Goal: Transaction & Acquisition: Book appointment/travel/reservation

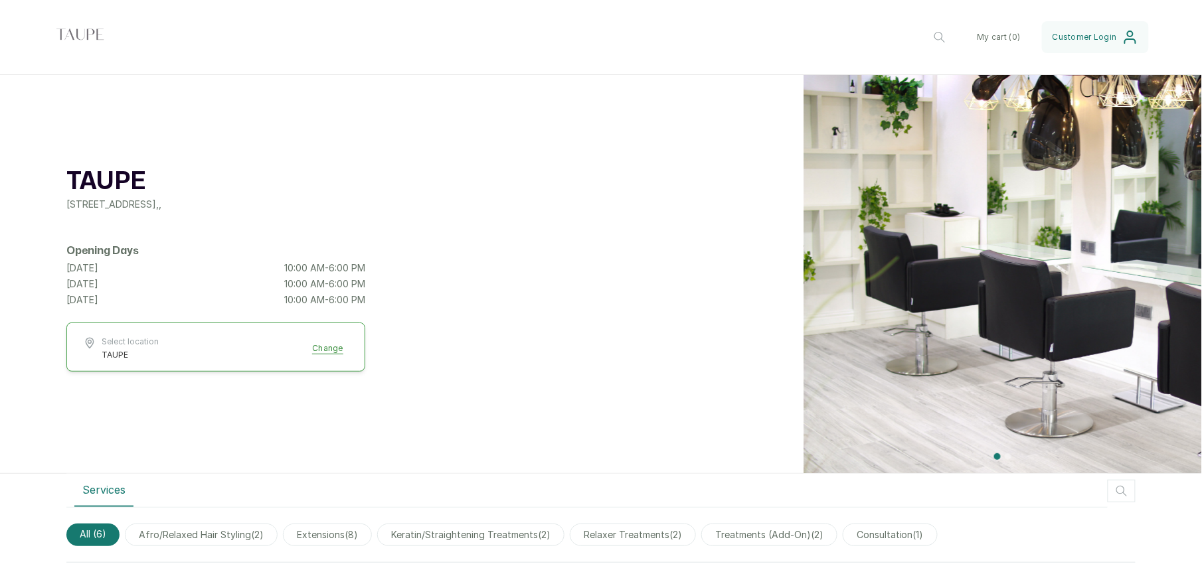
click at [127, 282] on div "Saturday 10:00 AM - 6:00 PM" at bounding box center [215, 284] width 299 height 13
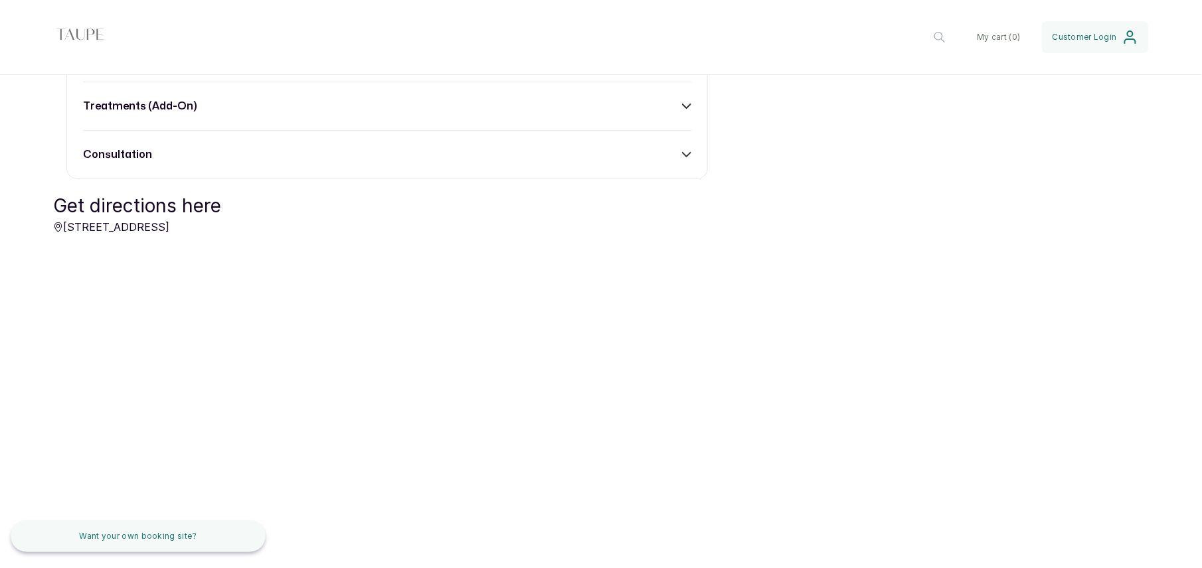
scroll to position [420, 0]
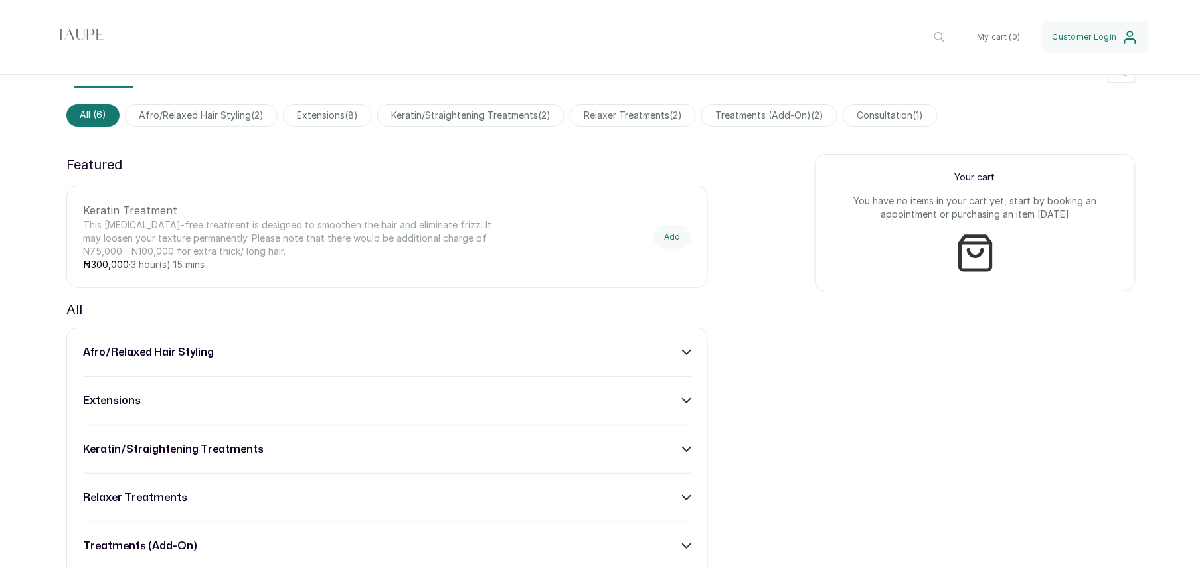
click at [212, 351] on h3 "afro/relaxed hair styling" at bounding box center [148, 353] width 131 height 16
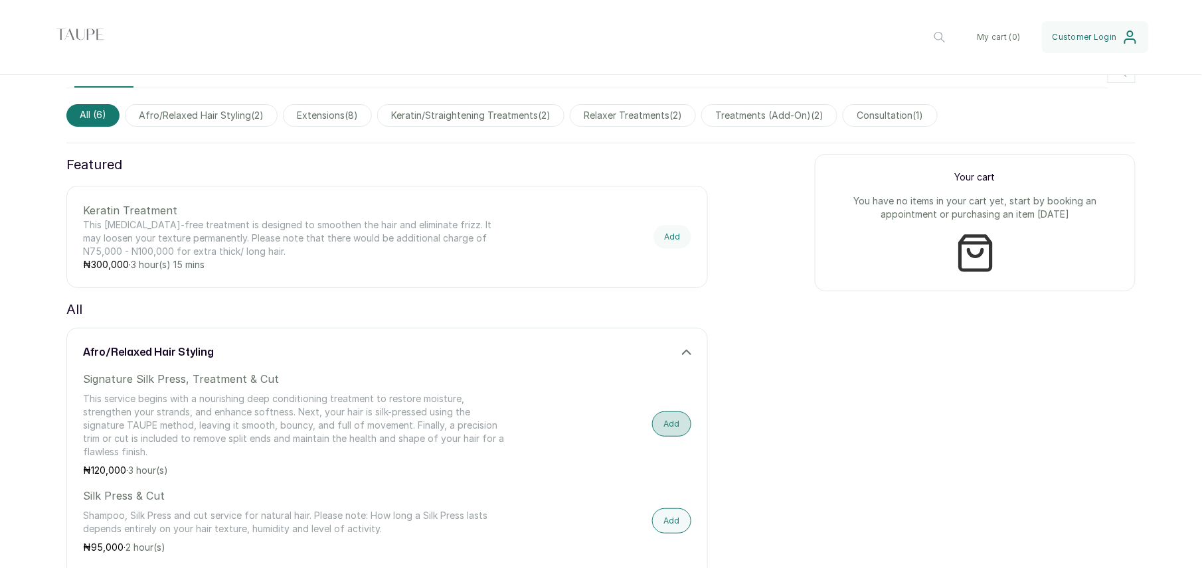
click at [652, 422] on button "Add" at bounding box center [671, 424] width 39 height 25
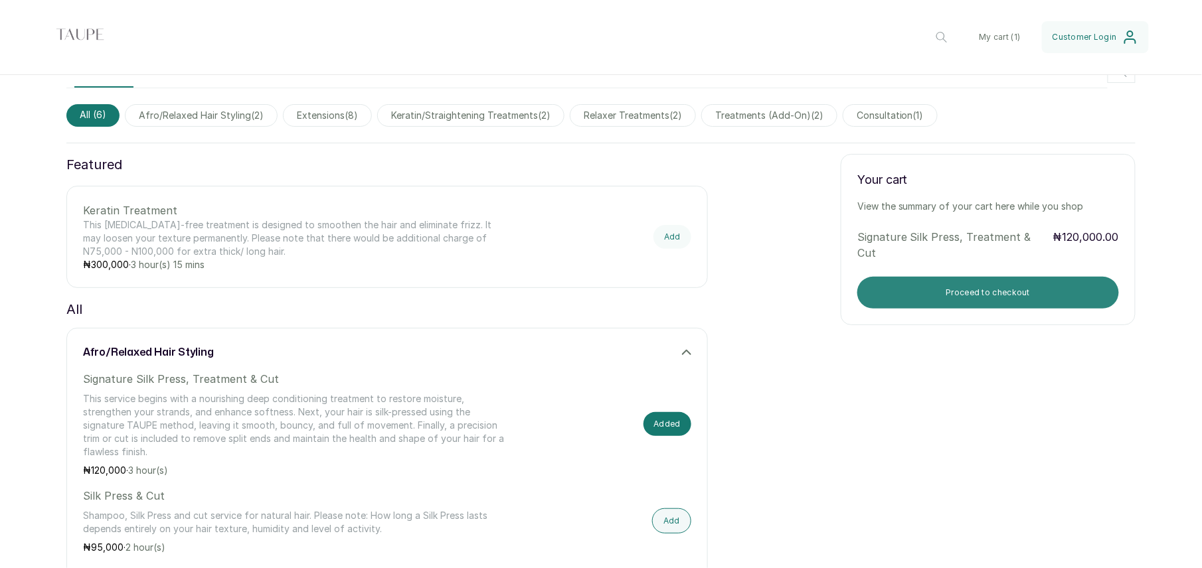
click at [943, 291] on button "Proceed to checkout" at bounding box center [988, 293] width 262 height 32
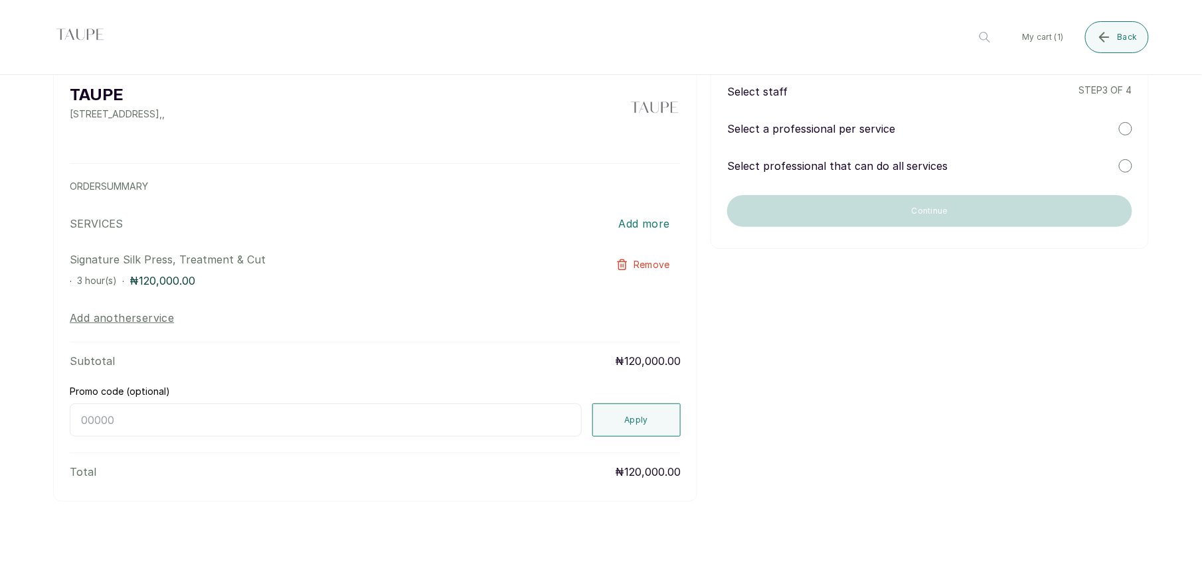
scroll to position [0, 0]
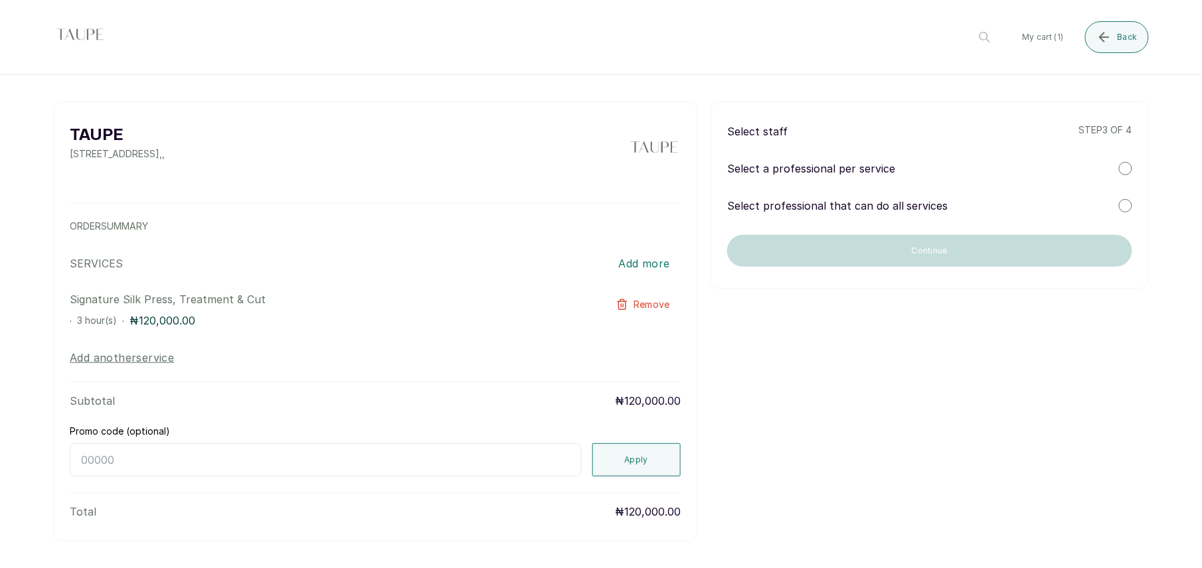
click at [1050, 167] on div "Select a professional per service" at bounding box center [929, 169] width 405 height 16
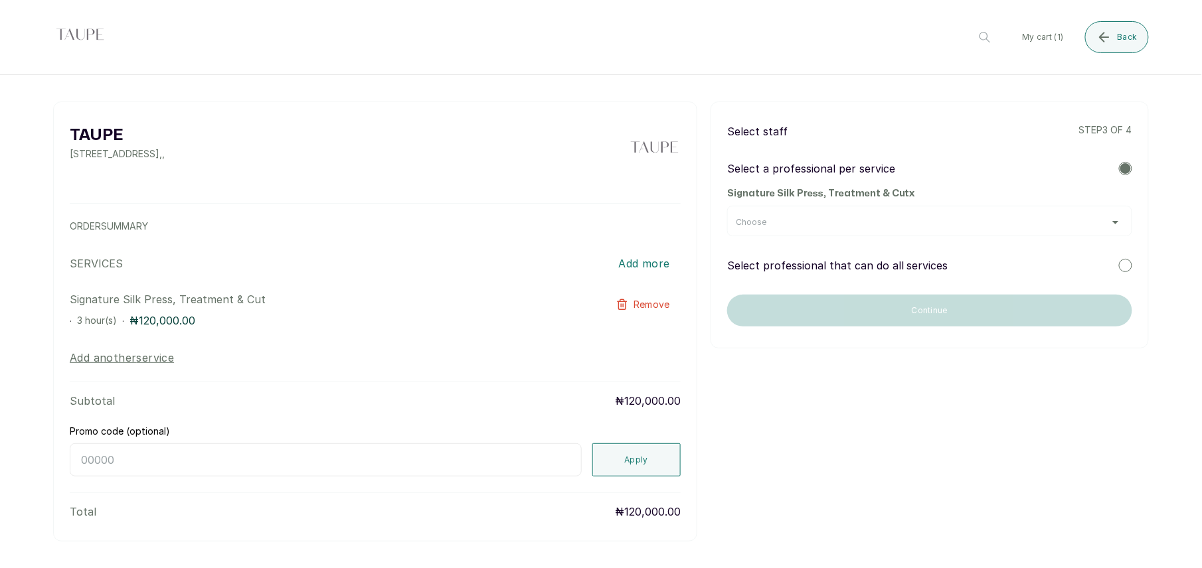
click at [912, 228] on div "Choose" at bounding box center [929, 221] width 405 height 31
click at [882, 228] on div "Choose" at bounding box center [929, 221] width 405 height 31
click at [886, 215] on div "Choose" at bounding box center [929, 221] width 405 height 31
drag, startPoint x: 886, startPoint y: 215, endPoint x: 1084, endPoint y: 222, distance: 198.0
click at [907, 218] on div "Choose" at bounding box center [929, 221] width 405 height 31
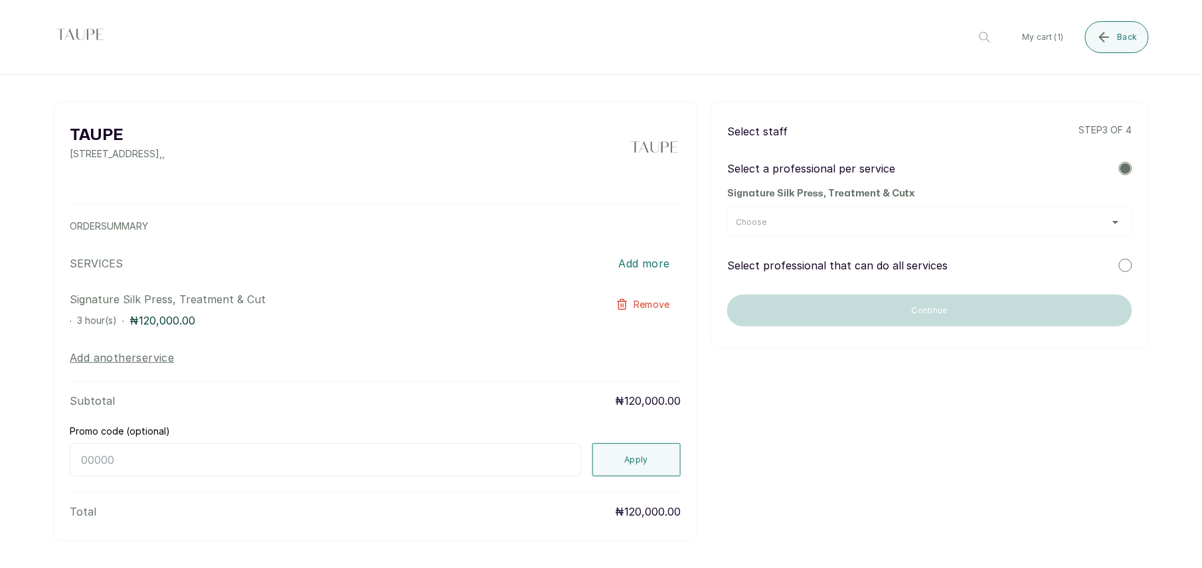
click at [1103, 220] on div "Choose" at bounding box center [930, 222] width 388 height 11
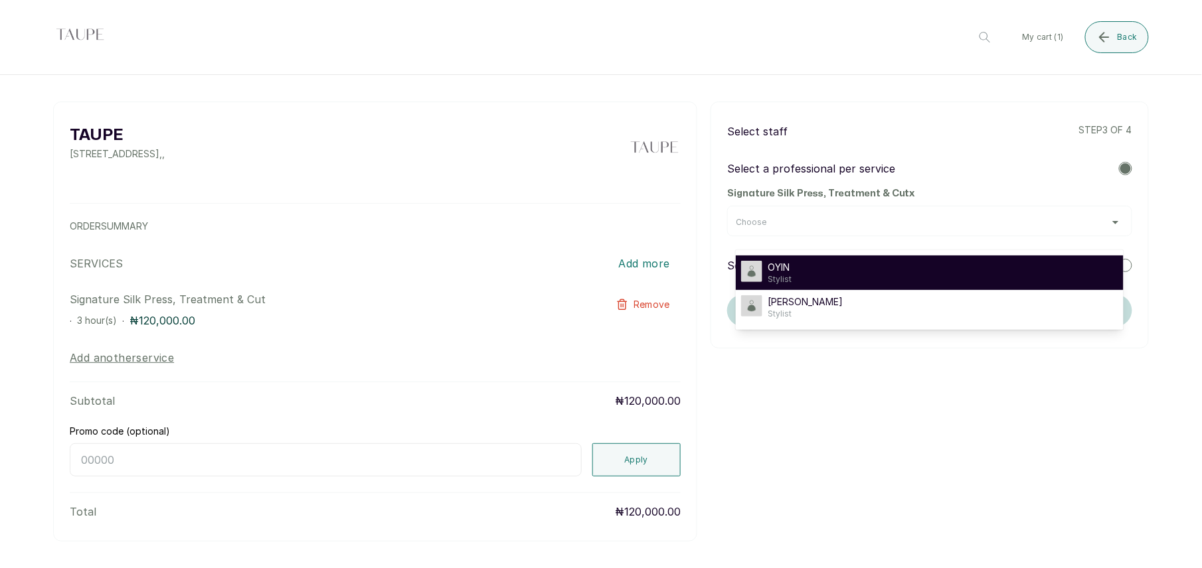
click at [922, 272] on div "OYIN Stylist" at bounding box center [929, 273] width 377 height 24
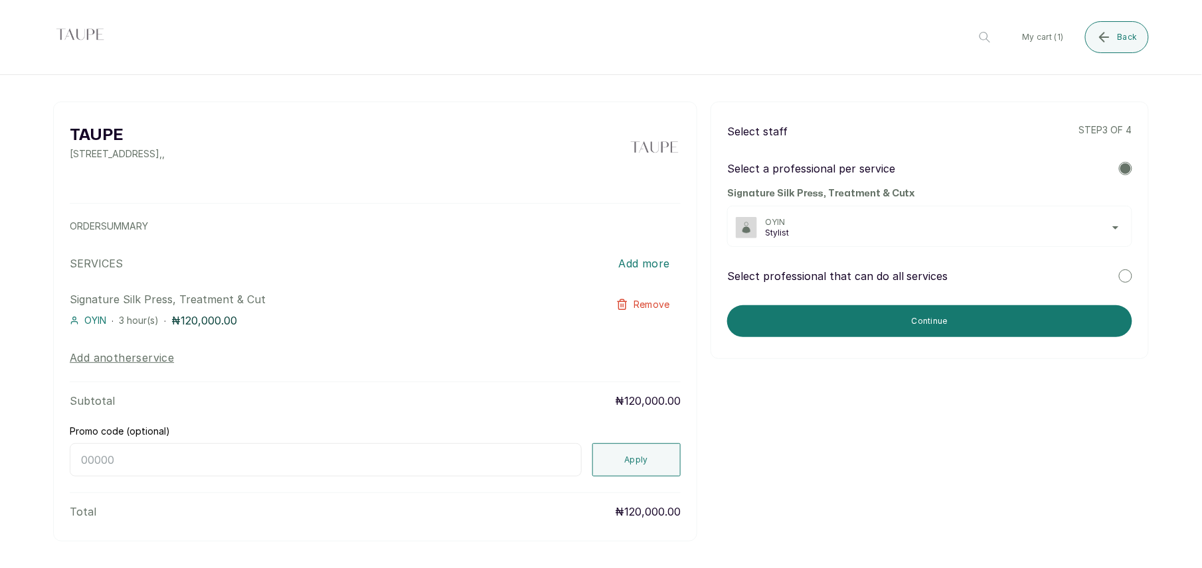
click at [895, 458] on div "TAUPE 1st floor, 24 Bujumbura Street, Wuse, Abuja, Nigeria , , ORDER SUMMARY SE…" at bounding box center [600, 322] width 1095 height 440
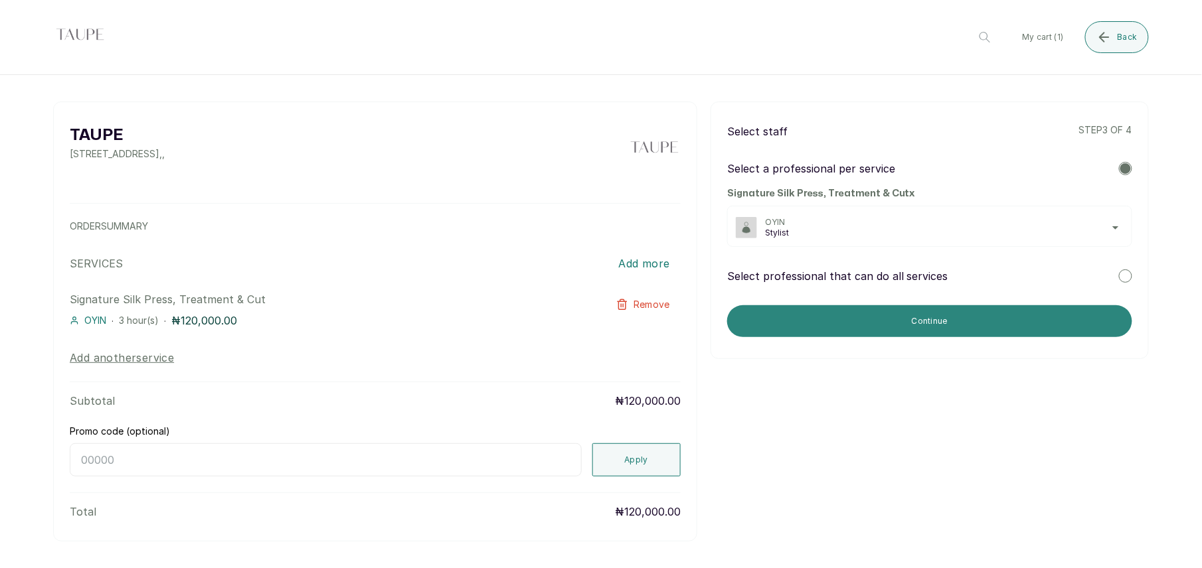
click at [869, 322] on button "Continue" at bounding box center [929, 321] width 405 height 32
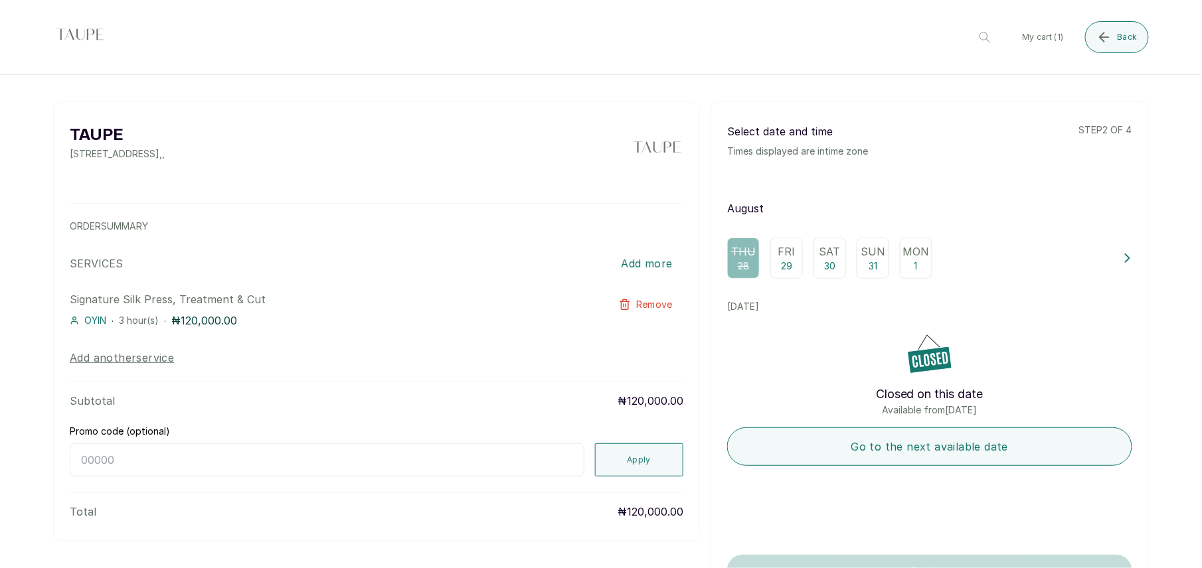
click at [781, 262] on p "29" at bounding box center [786, 266] width 11 height 13
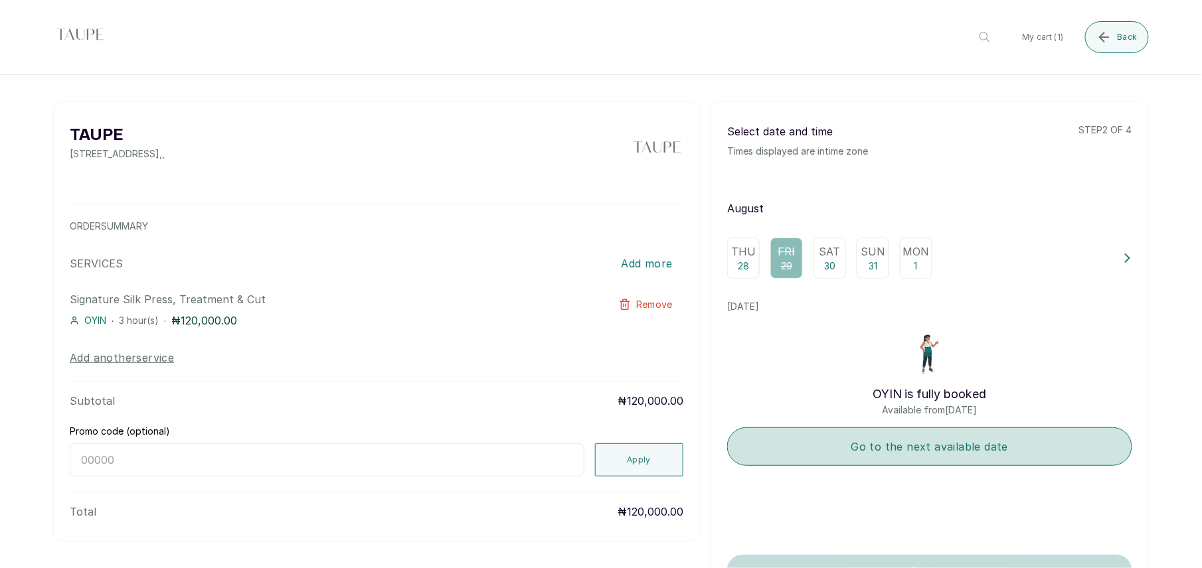
click at [908, 457] on button "Go to the next available date" at bounding box center [929, 447] width 405 height 39
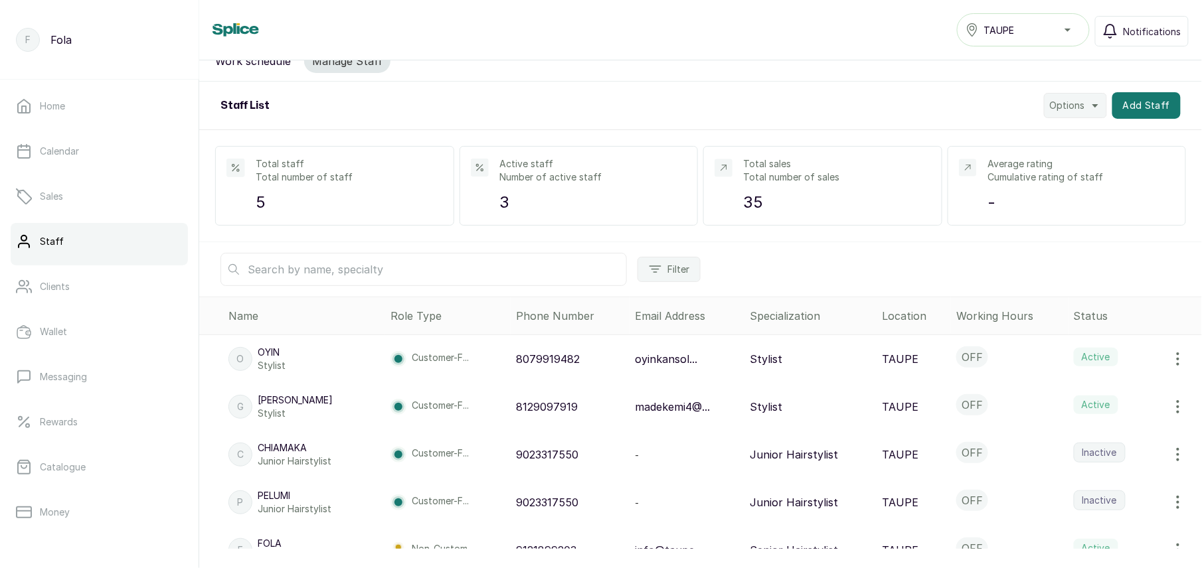
scroll to position [46, 0]
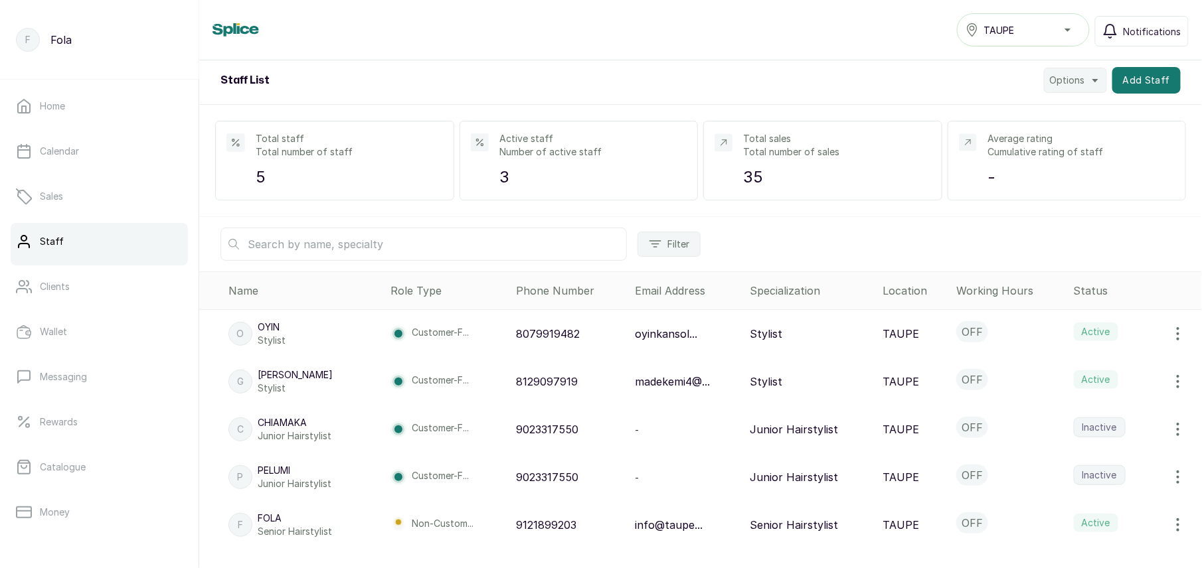
click at [449, 522] on p "Non-Custom..." at bounding box center [443, 525] width 62 height 16
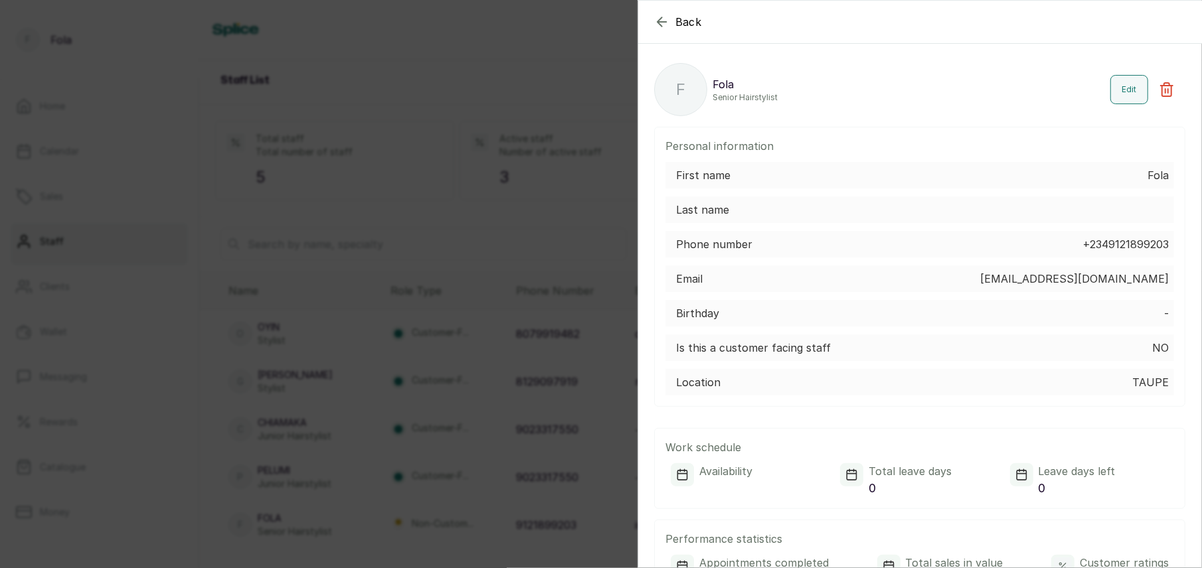
click at [657, 22] on icon "button" at bounding box center [661, 21] width 9 height 9
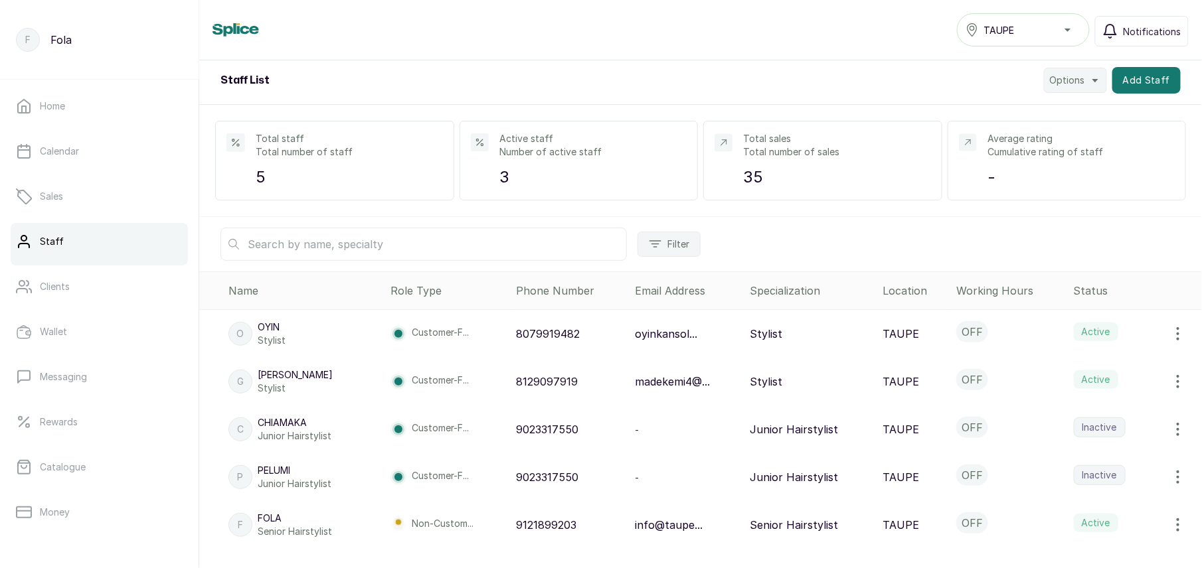
click at [203, 421] on main "F Fola Home Calendar Sales Staff Clients Wallet Messaging Rewards Catalogue Mon…" at bounding box center [601, 284] width 1202 height 568
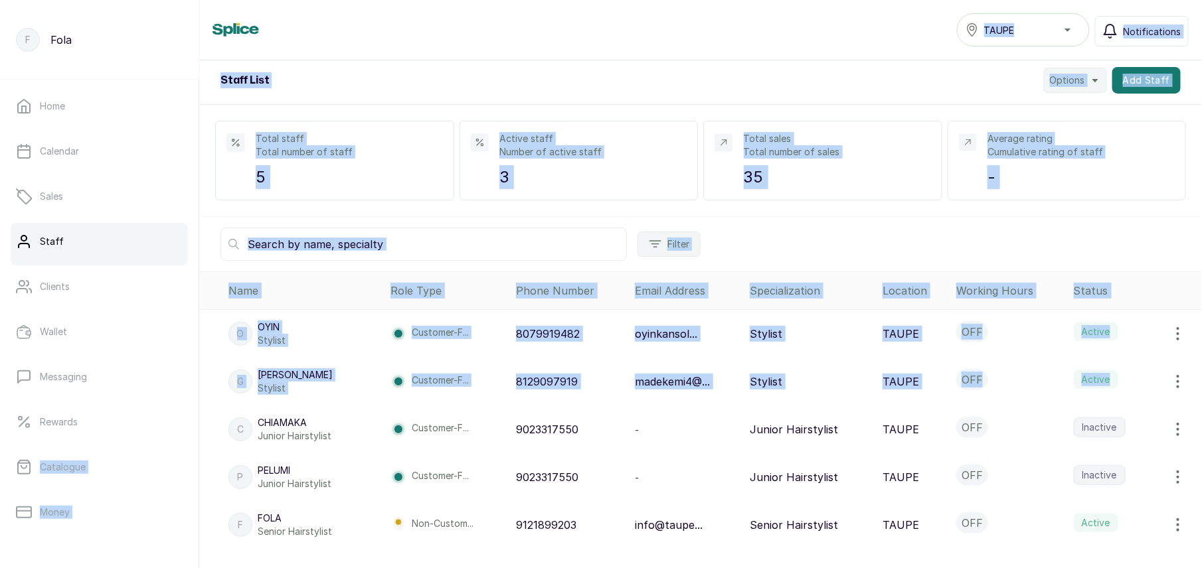
click at [477, 252] on input "text" at bounding box center [423, 244] width 406 height 33
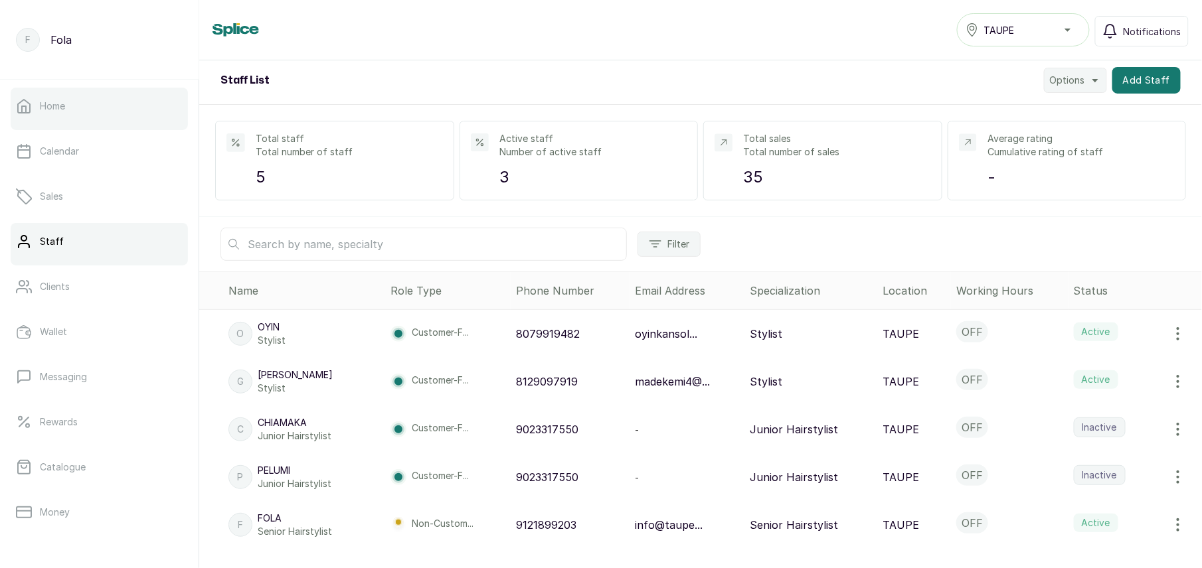
click at [72, 110] on link "Home" at bounding box center [99, 106] width 177 height 37
